Goal: Task Accomplishment & Management: Manage account settings

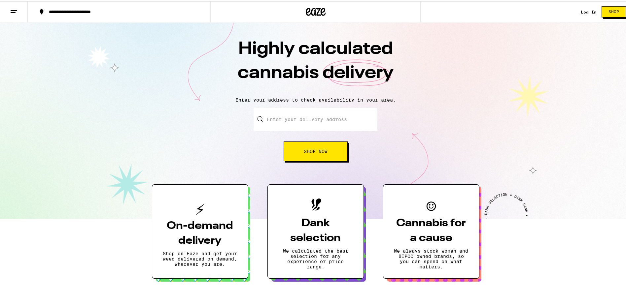
drag, startPoint x: 312, startPoint y: 152, endPoint x: 626, endPoint y: 29, distance: 337.6
click at [610, 60] on div "Highly calculated cannabis delivery Enter your address to check availability in…" at bounding box center [315, 119] width 631 height 197
click at [581, 9] on link "Log In" at bounding box center [589, 11] width 16 height 4
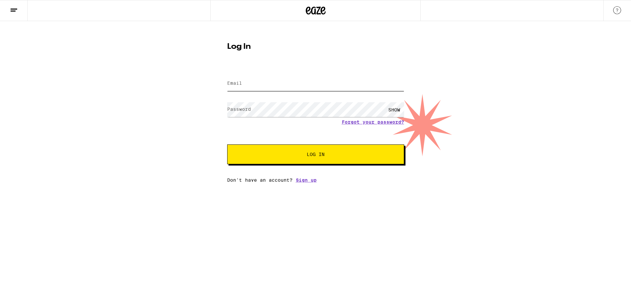
click at [249, 81] on input "Email" at bounding box center [315, 83] width 177 height 15
click at [227, 145] on button "Log In" at bounding box center [315, 155] width 177 height 20
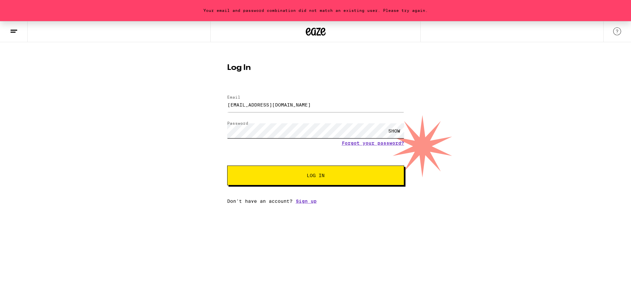
click at [227, 166] on button "Log In" at bounding box center [315, 176] width 177 height 20
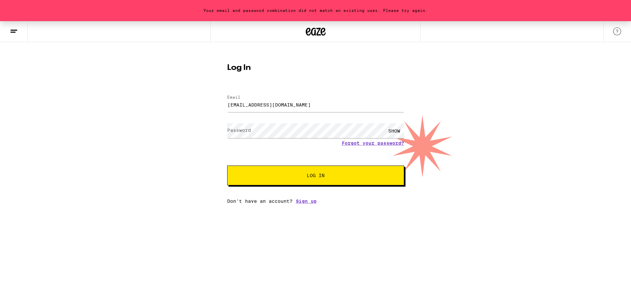
click at [390, 135] on div "SHOW" at bounding box center [394, 130] width 20 height 15
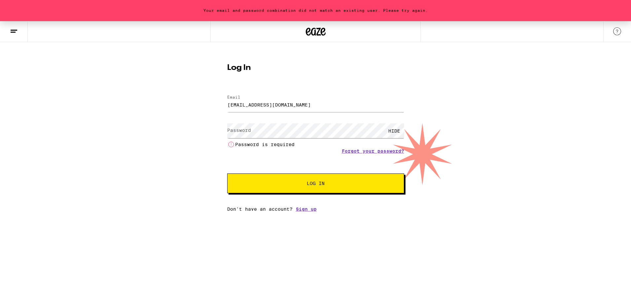
click at [311, 144] on li "Password is required" at bounding box center [315, 145] width 177 height 8
click at [311, 138] on div "HIDE Password is required" at bounding box center [315, 134] width 177 height 27
click at [322, 187] on button "Log In" at bounding box center [315, 184] width 177 height 20
click at [13, 28] on icon at bounding box center [14, 31] width 8 height 8
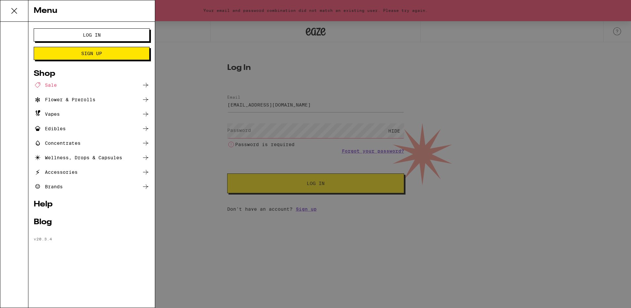
click at [91, 35] on span "Log In" at bounding box center [92, 35] width 18 height 5
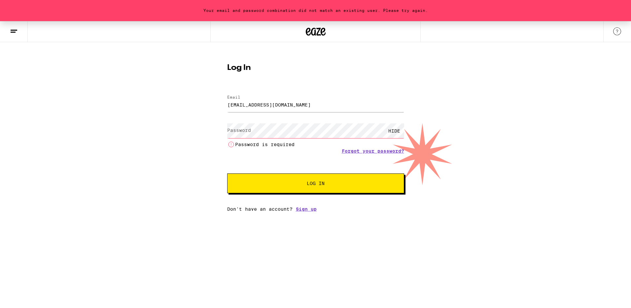
drag, startPoint x: 281, startPoint y: 112, endPoint x: 281, endPoint y: 105, distance: 6.6
click at [281, 111] on div "[EMAIL_ADDRESS][DOMAIN_NAME]" at bounding box center [315, 104] width 177 height 19
click at [281, 105] on input "[EMAIL_ADDRESS][DOMAIN_NAME]" at bounding box center [315, 104] width 177 height 15
drag, startPoint x: 247, startPoint y: 105, endPoint x: -8, endPoint y: 80, distance: 256.8
click at [0, 80] on html "Your email and password combination did not match an existing user. Please try …" at bounding box center [315, 106] width 631 height 212
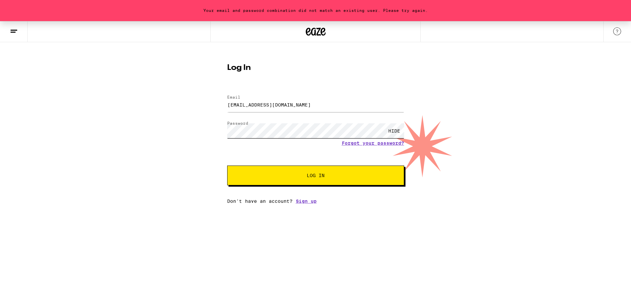
click at [227, 166] on button "Log In" at bounding box center [315, 176] width 177 height 20
drag, startPoint x: 251, startPoint y: 105, endPoint x: -8, endPoint y: 84, distance: 260.0
click at [0, 84] on html "Your email and password combination did not match an existing user. Please try …" at bounding box center [315, 102] width 631 height 204
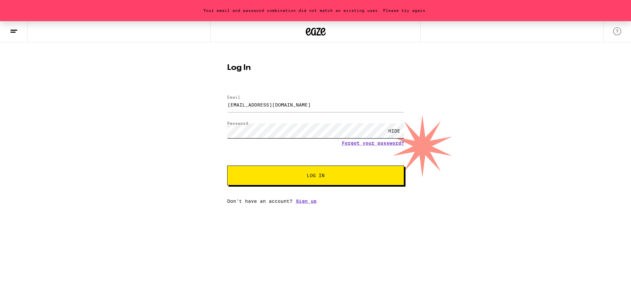
click at [227, 166] on button "Log In" at bounding box center [315, 176] width 177 height 20
click at [279, 105] on input "[EMAIL_ADDRESS][DOMAIN_NAME]" at bounding box center [315, 104] width 177 height 15
click at [264, 107] on input "[EMAIL_ADDRESS][DOMAIN_NAME]" at bounding box center [315, 104] width 177 height 15
click at [259, 105] on input "[EMAIL_ADDRESS][DOMAIN_NAME]" at bounding box center [315, 104] width 177 height 15
type input "[EMAIL_ADDRESS][DOMAIN_NAME]"
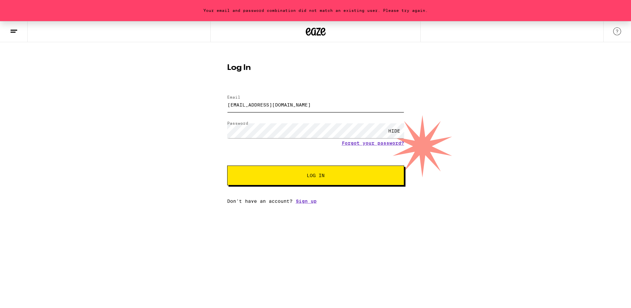
click at [227, 166] on button "Log In" at bounding box center [315, 176] width 177 height 20
click at [308, 203] on link "Sign up" at bounding box center [306, 201] width 21 height 5
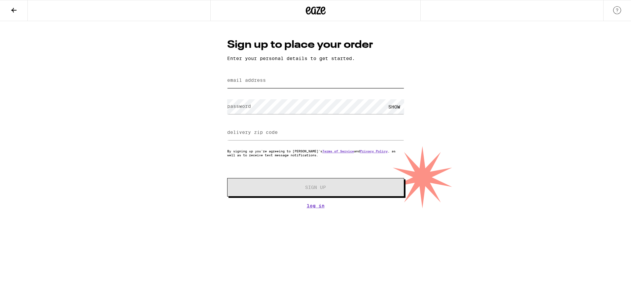
drag, startPoint x: 269, startPoint y: 83, endPoint x: 262, endPoint y: 86, distance: 7.8
click at [269, 85] on input "email address" at bounding box center [315, 80] width 177 height 15
type input "[EMAIL_ADDRESS][DOMAIN_NAME]"
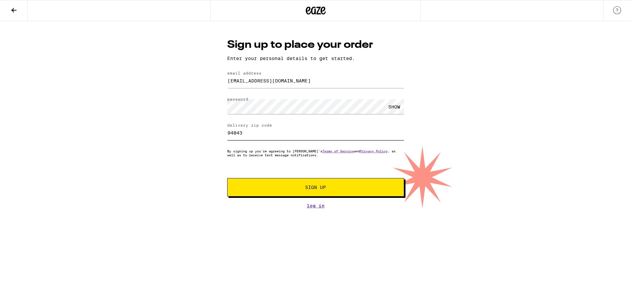
type input "94043"
click at [227, 178] on button "Sign Up" at bounding box center [315, 187] width 177 height 18
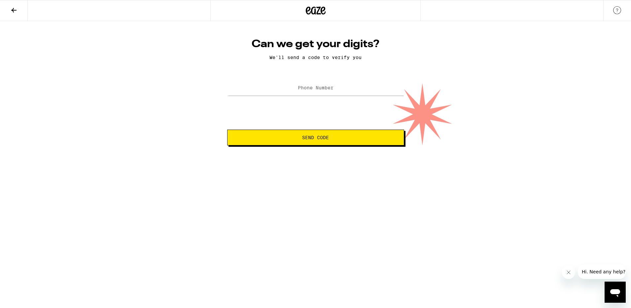
click at [326, 90] on label "Phone Number" at bounding box center [316, 87] width 36 height 5
type input "[PHONE_NUMBER]"
click at [318, 135] on span "Send Code" at bounding box center [315, 137] width 27 height 5
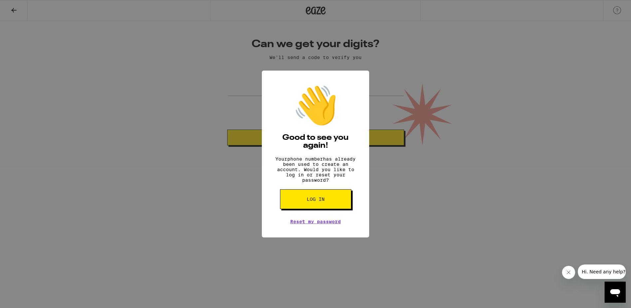
click at [326, 208] on button "Log in" at bounding box center [315, 200] width 71 height 20
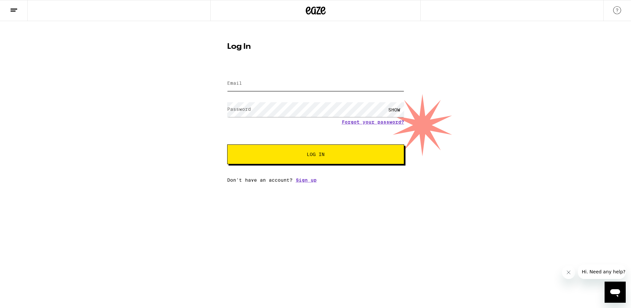
click at [265, 88] on input "Email" at bounding box center [315, 83] width 177 height 15
type input "[EMAIL_ADDRESS][DOMAIN_NAME]"
click at [227, 145] on button "Log In" at bounding box center [315, 155] width 177 height 20
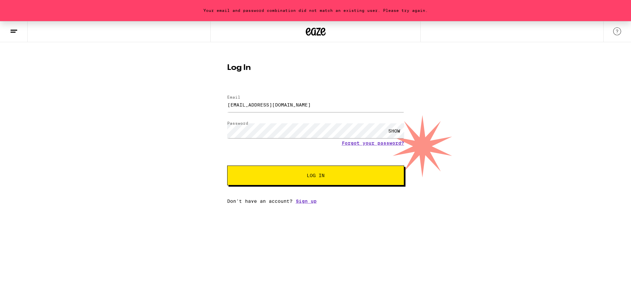
click at [373, 147] on form "Email Email [EMAIL_ADDRESS][DOMAIN_NAME] Password Password SHOW Forgot your pas…" at bounding box center [315, 136] width 177 height 97
click at [373, 144] on link "Forgot your password?" at bounding box center [373, 143] width 62 height 5
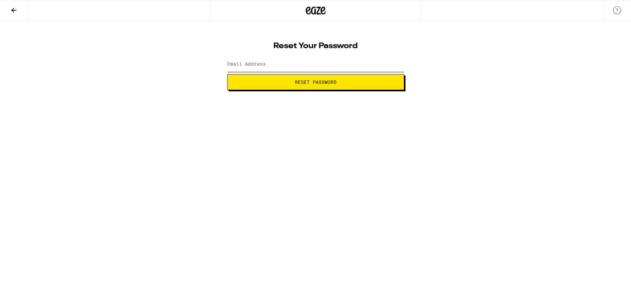
click at [310, 66] on input "Email Address" at bounding box center [315, 64] width 177 height 15
type input "[EMAIL_ADDRESS][DOMAIN_NAME]"
click at [227, 74] on button "Reset Password" at bounding box center [315, 82] width 177 height 16
click at [269, 73] on div "SHOW" at bounding box center [315, 64] width 177 height 19
click at [275, 81] on span "Submit" at bounding box center [316, 82] width 166 height 5
